Goal: Task Accomplishment & Management: Use online tool/utility

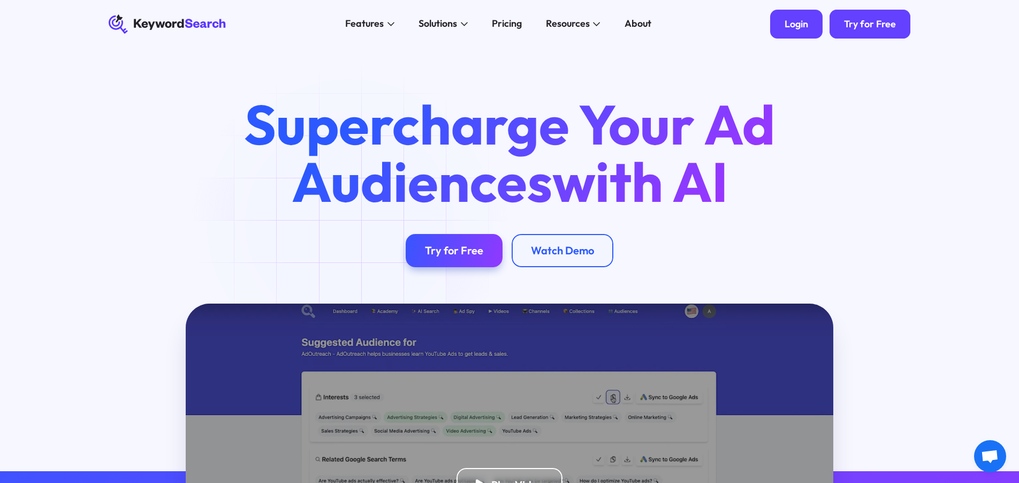
click at [802, 18] on link "Login" at bounding box center [796, 24] width 52 height 29
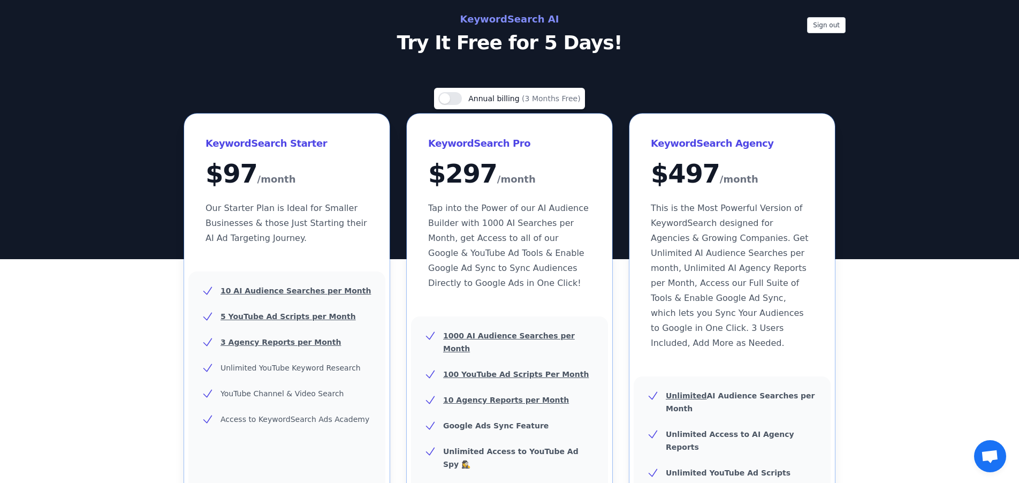
scroll to position [4, 0]
